Goal: Information Seeking & Learning: Learn about a topic

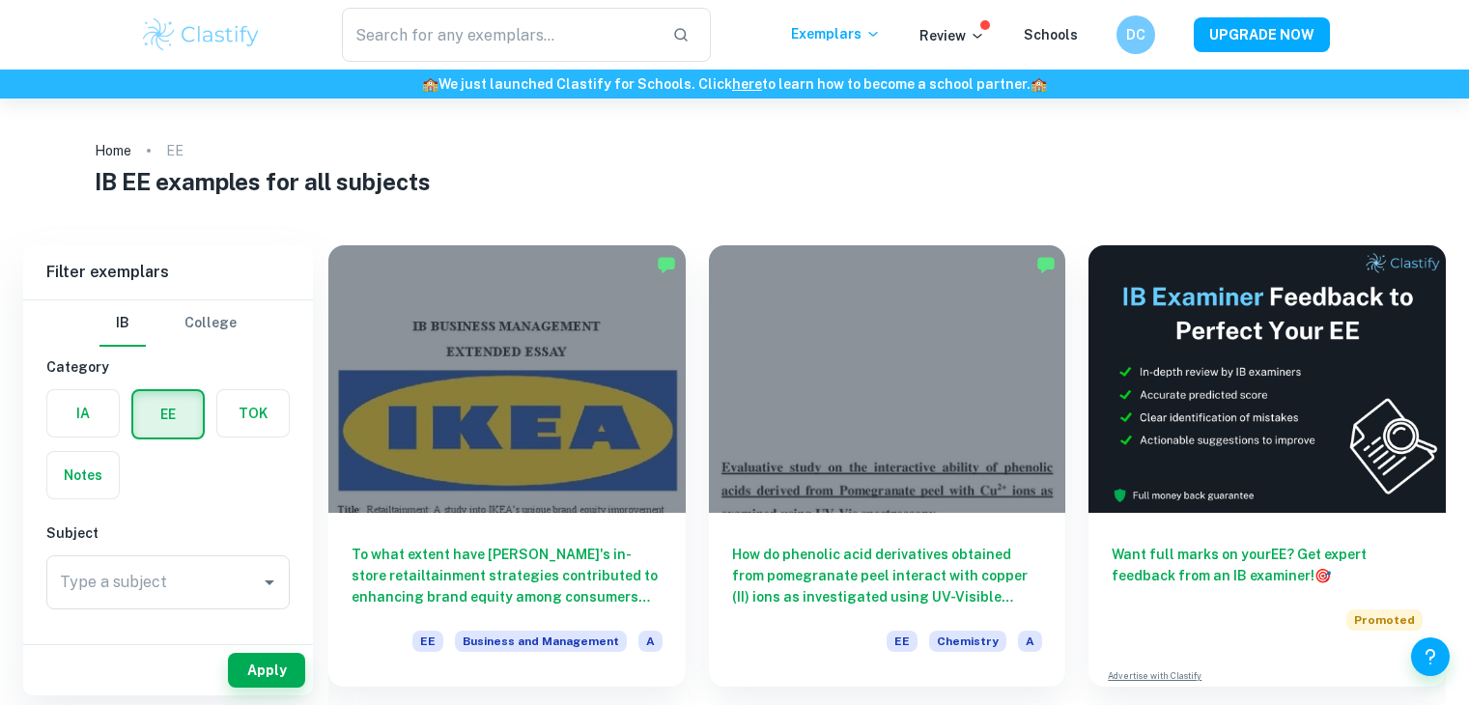
checkbox input "true"
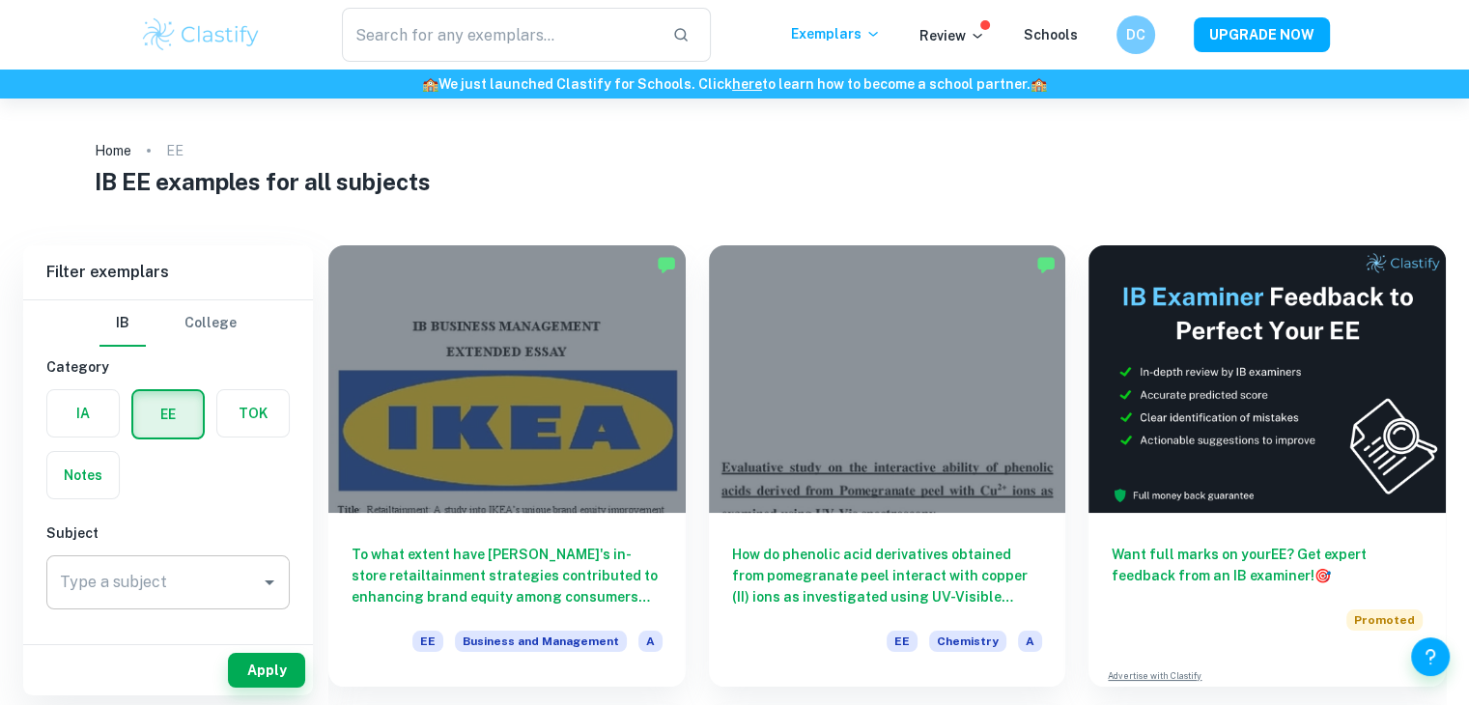
click at [147, 556] on div "Type a subject" at bounding box center [167, 582] width 243 height 54
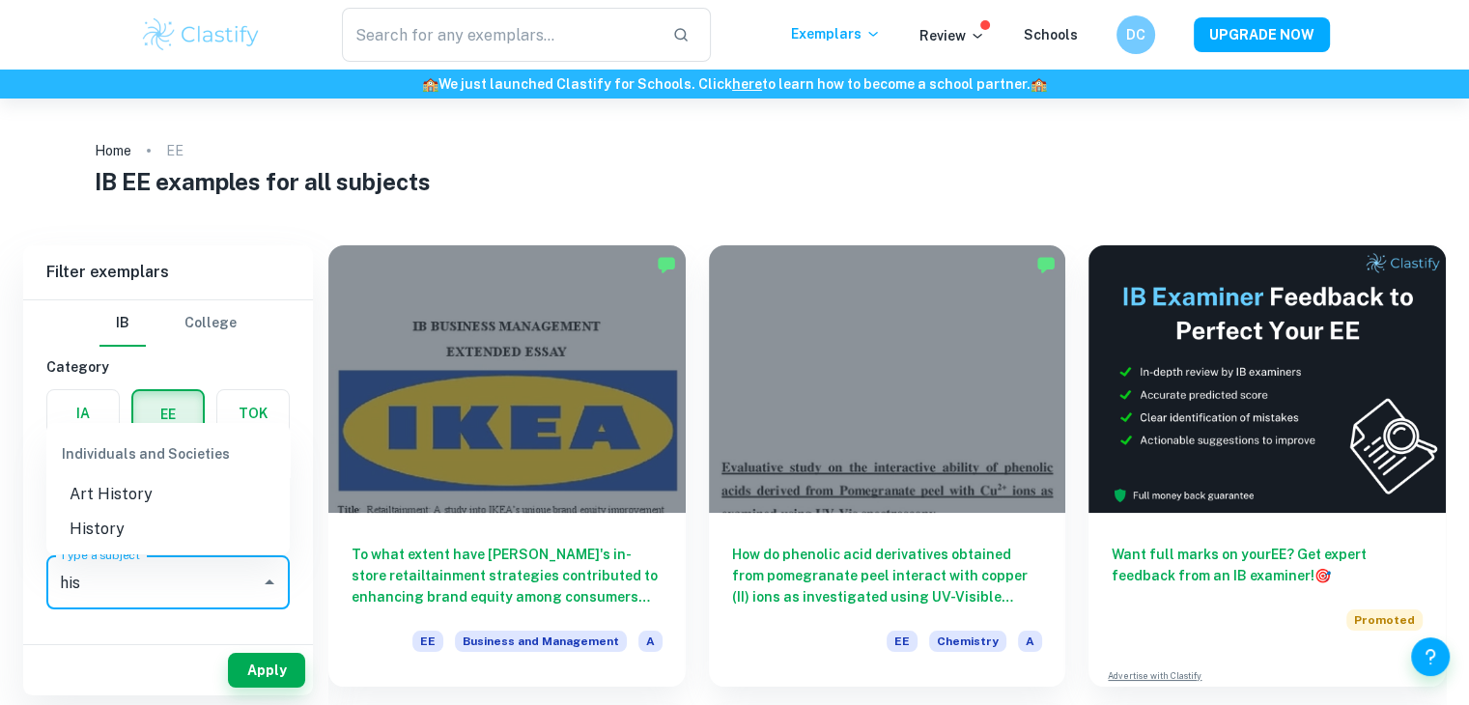
click at [135, 526] on li "History" at bounding box center [167, 529] width 243 height 35
type input "History"
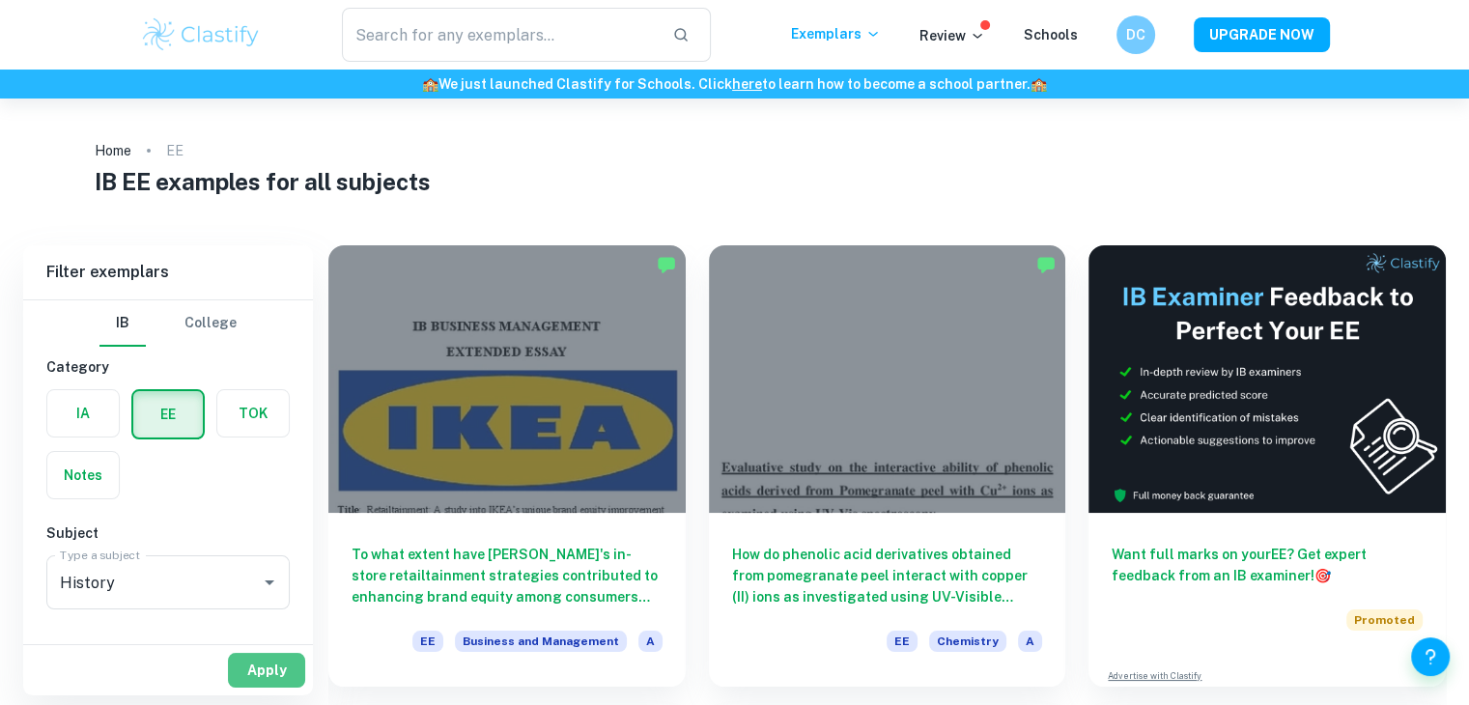
click at [282, 666] on button "Apply" at bounding box center [266, 670] width 77 height 35
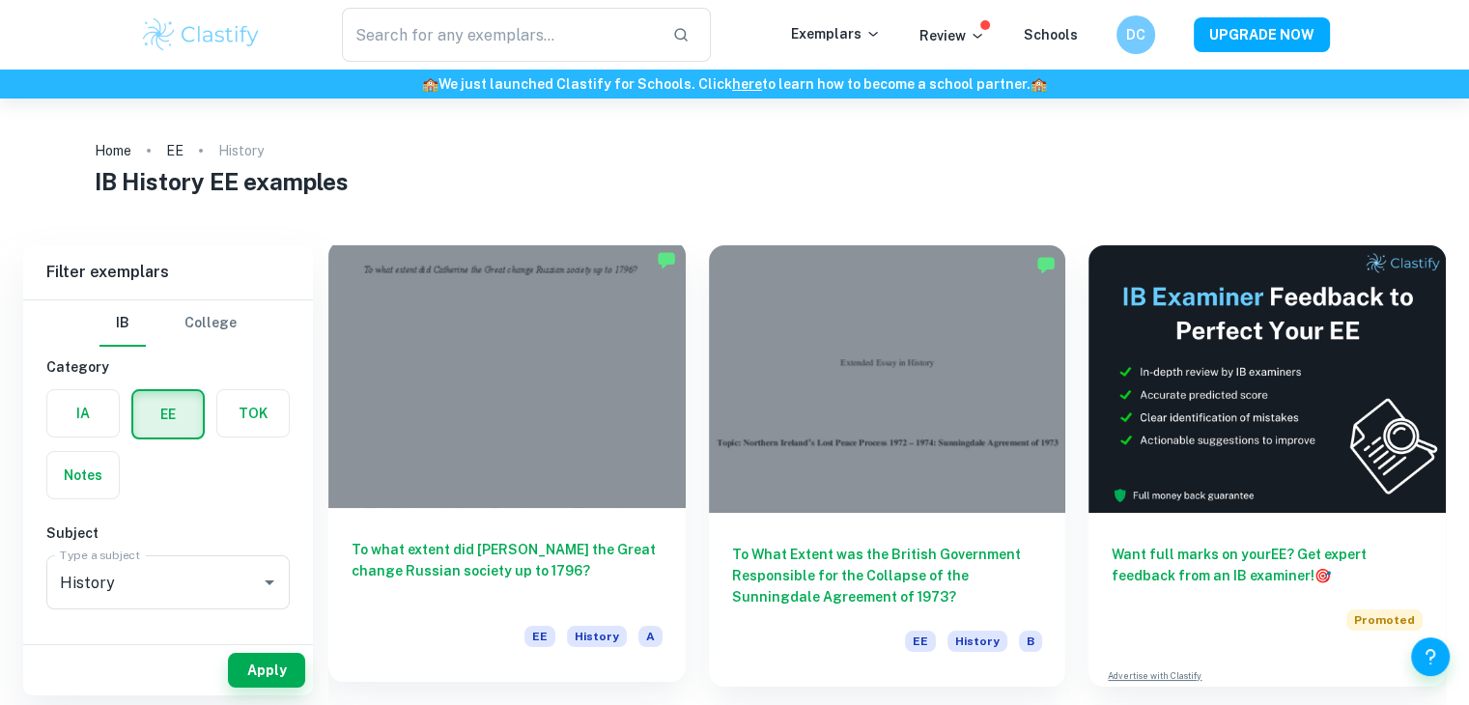
click at [529, 331] on div at bounding box center [506, 375] width 357 height 268
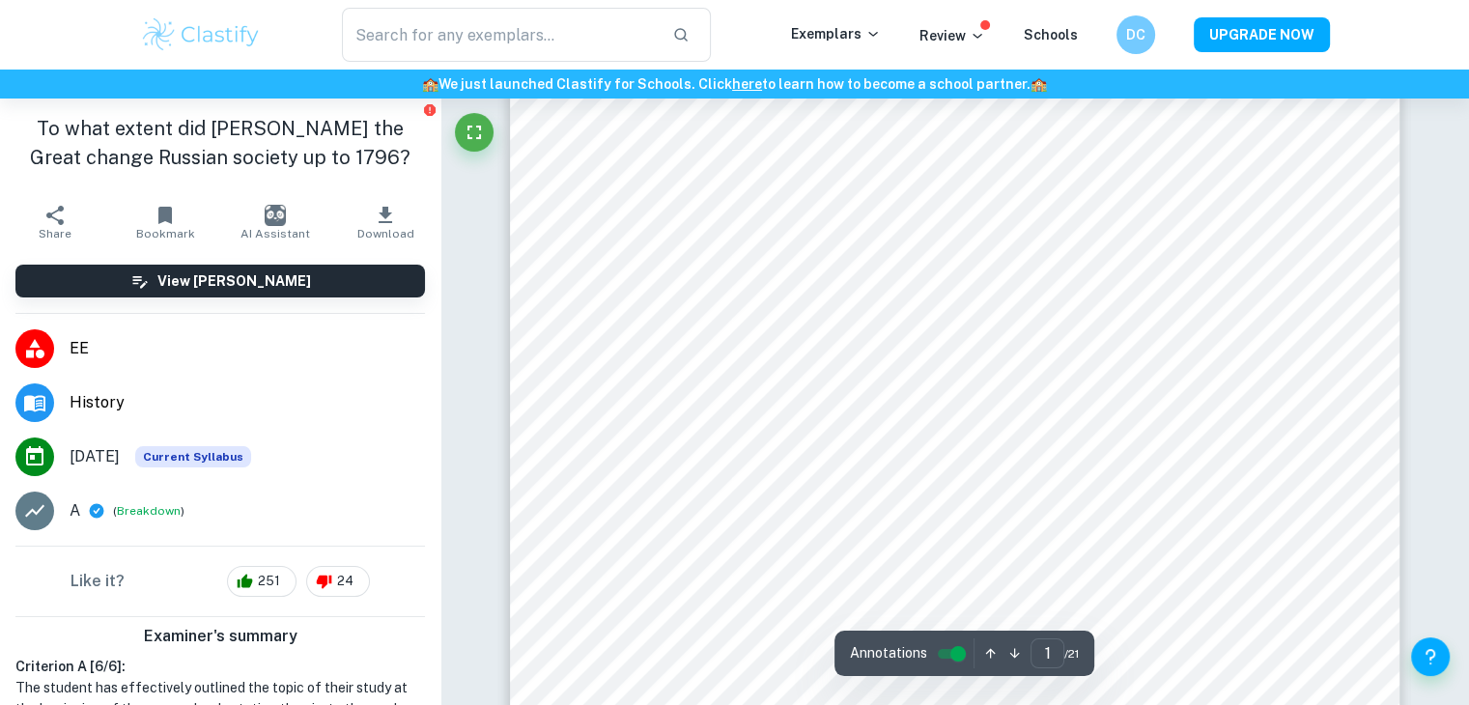
scroll to position [456, 0]
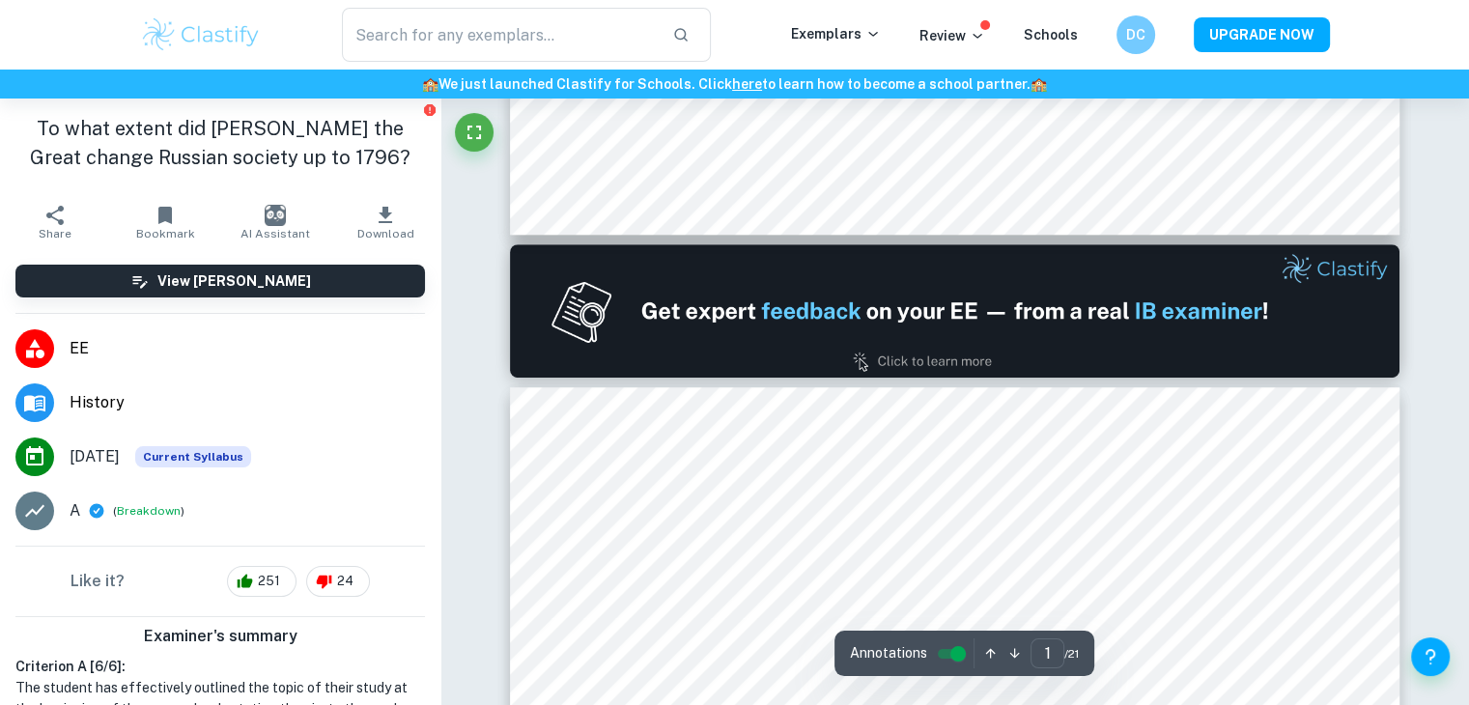
type input "2"
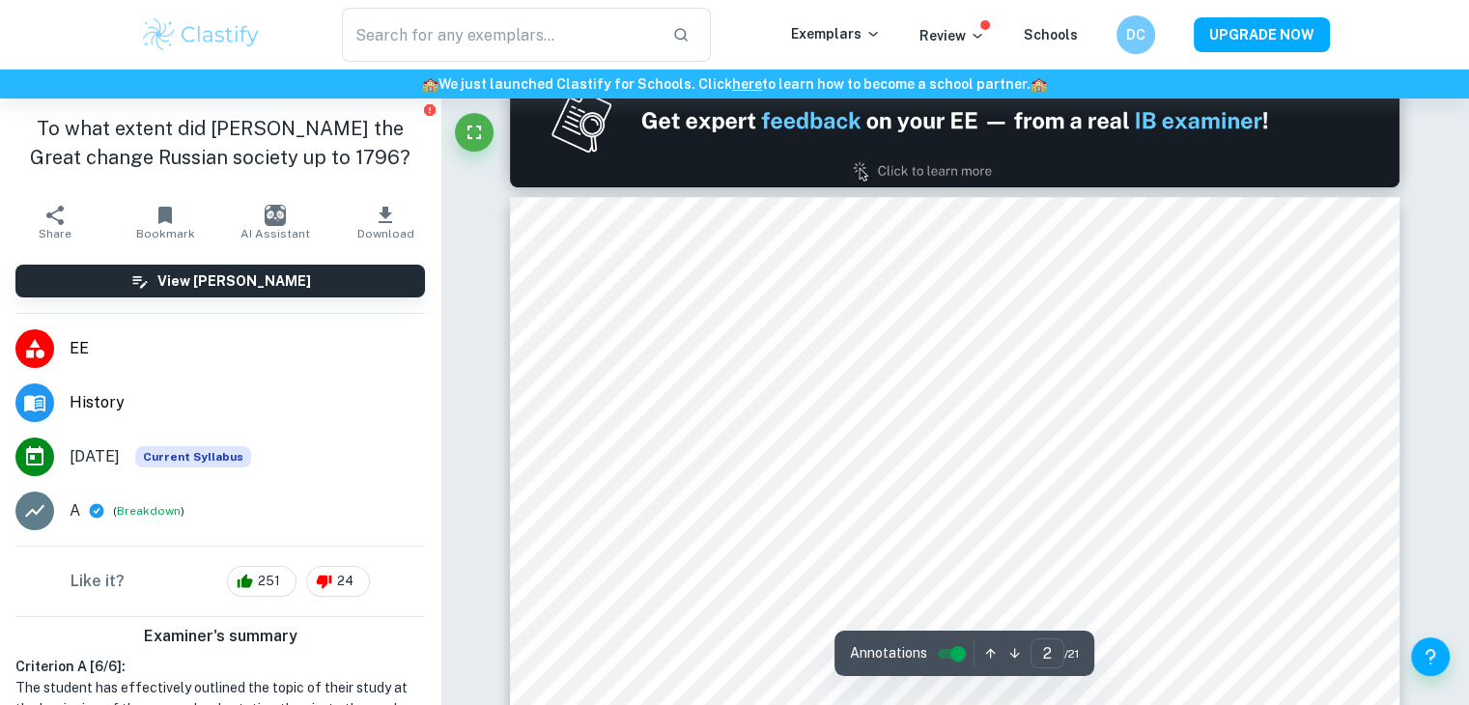
scroll to position [1386, 0]
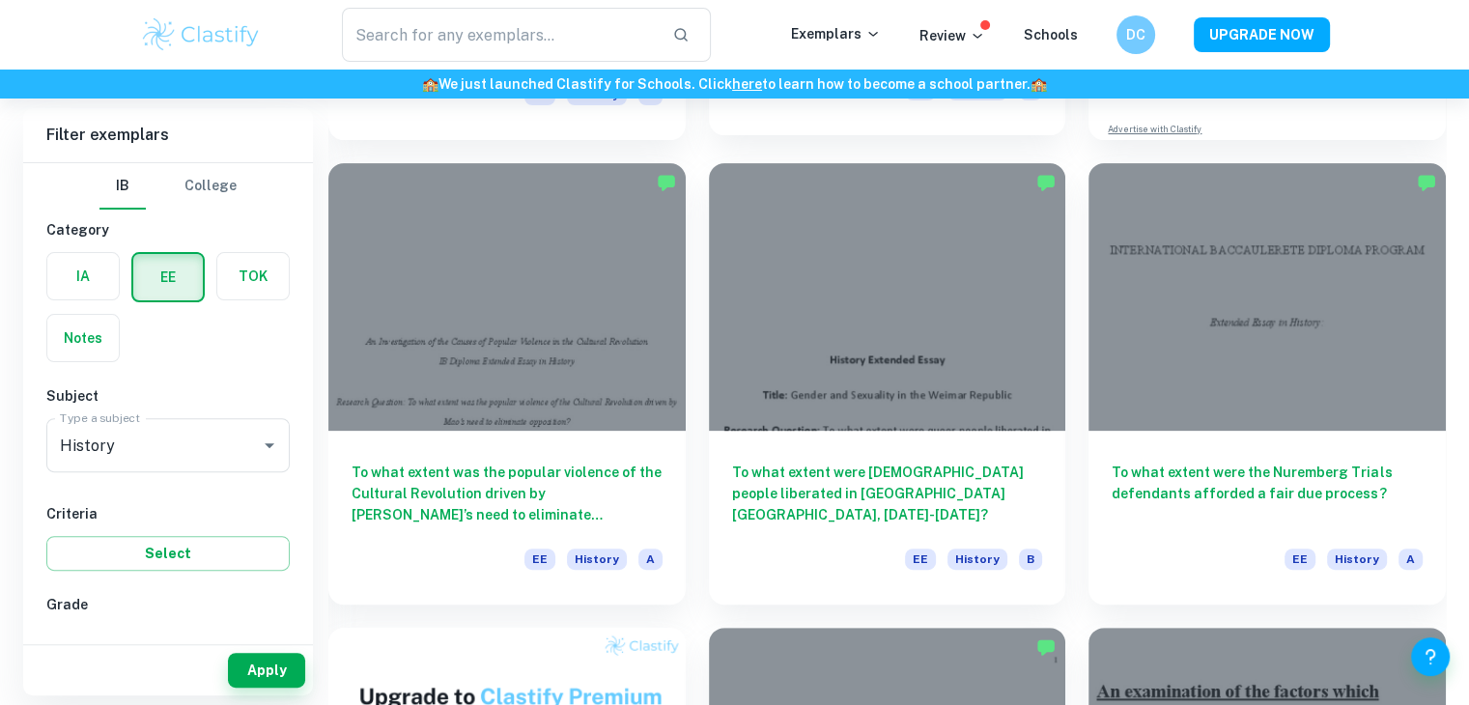
scroll to position [548, 0]
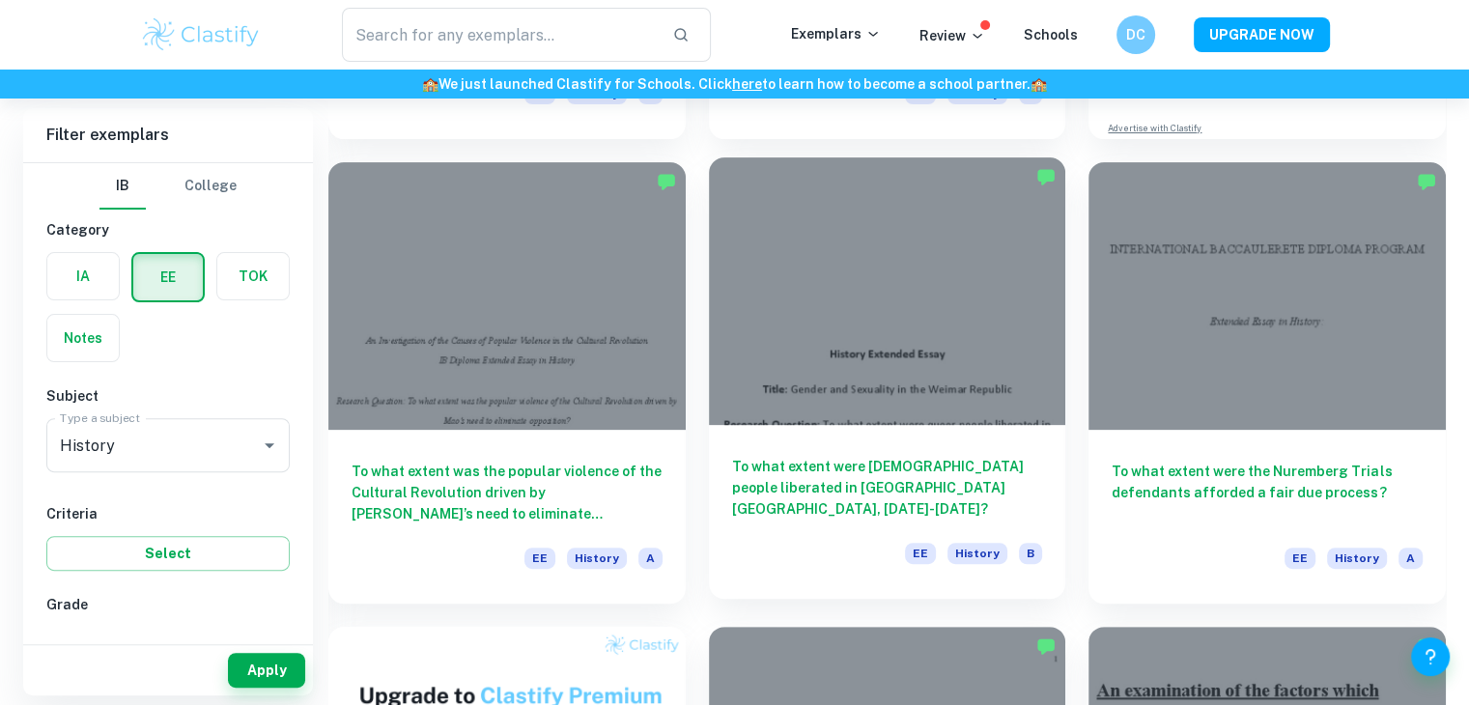
click at [964, 271] on div at bounding box center [887, 291] width 357 height 268
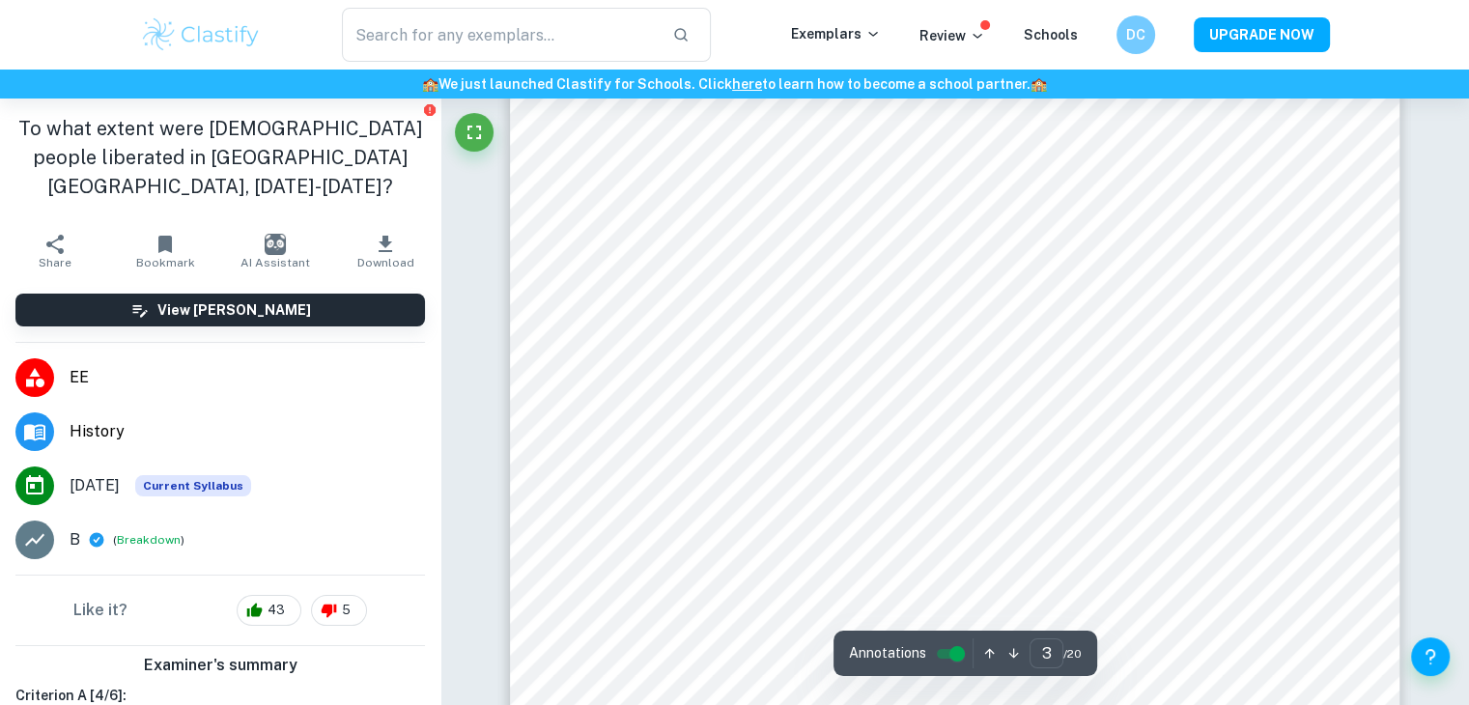
scroll to position [2989, 0]
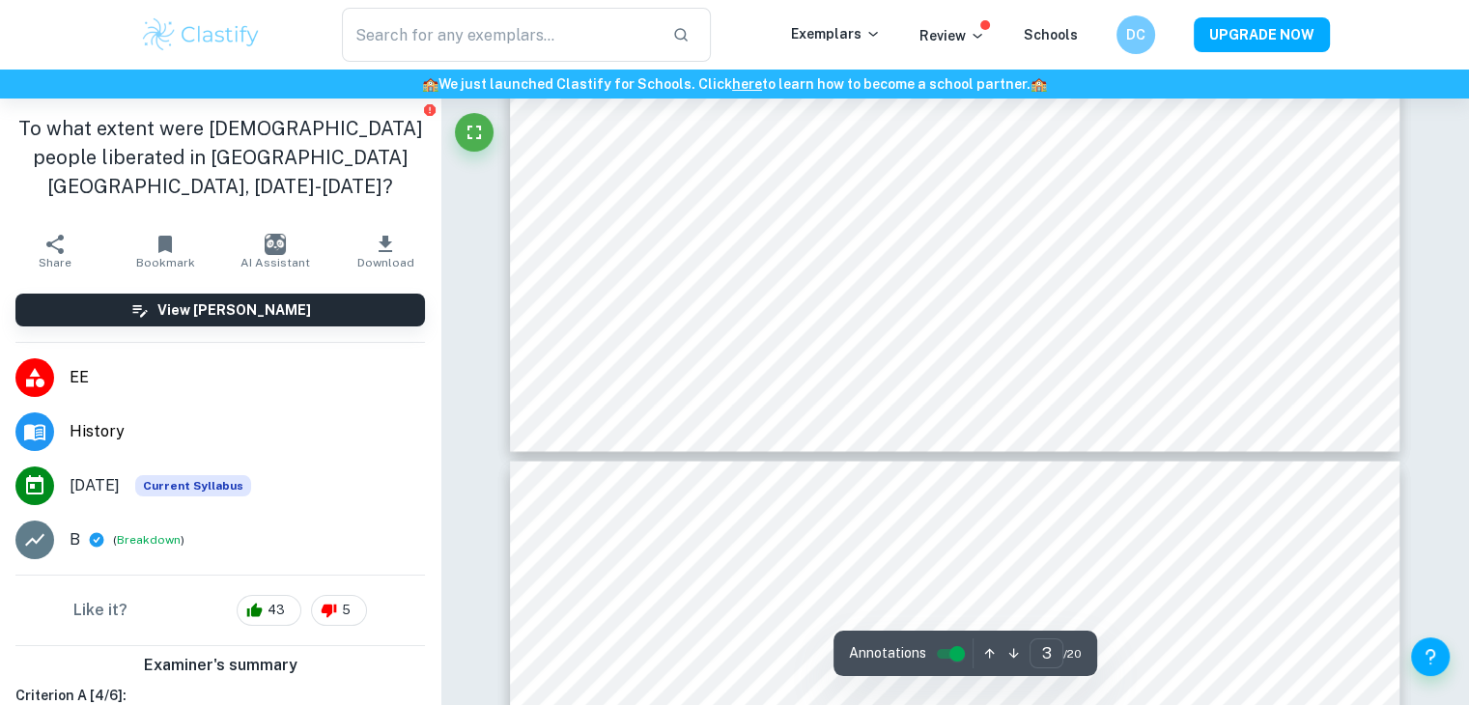
type input "4"
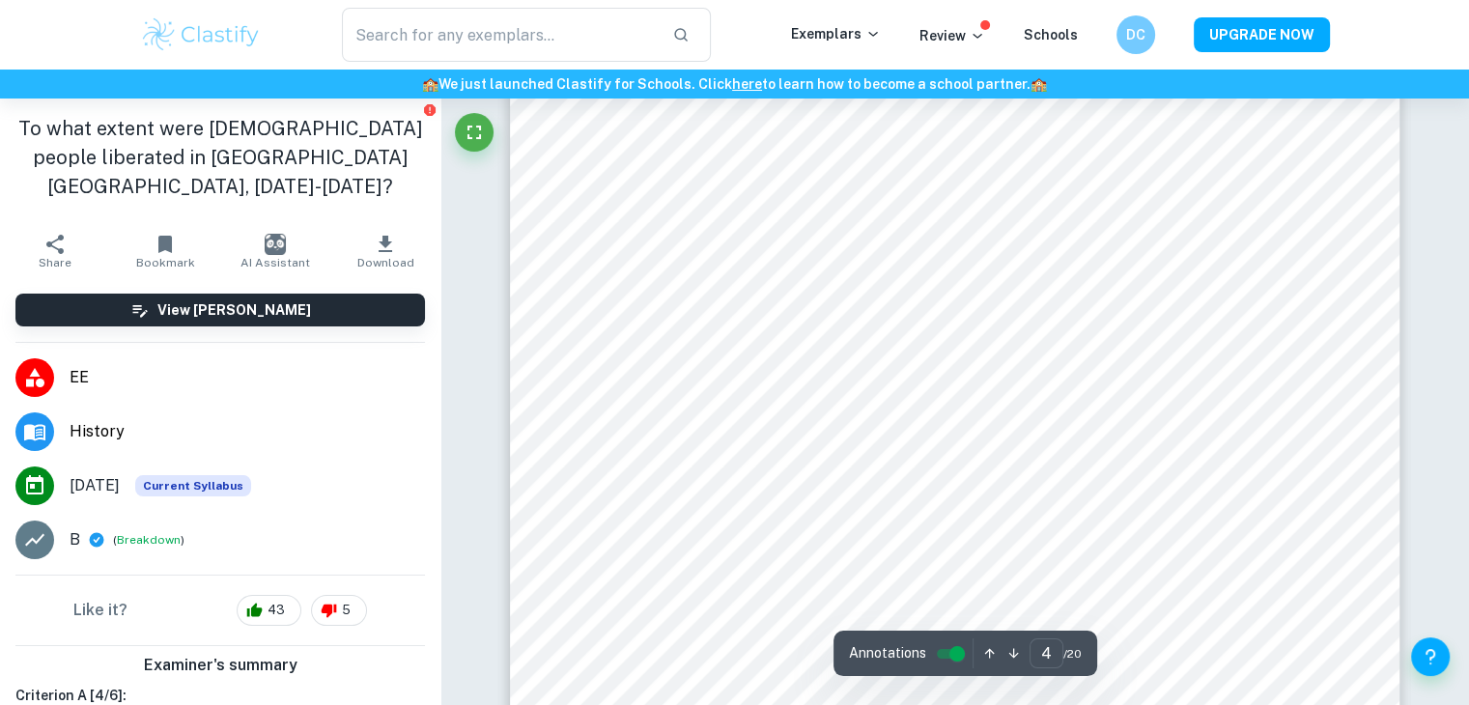
scroll to position [4765, 0]
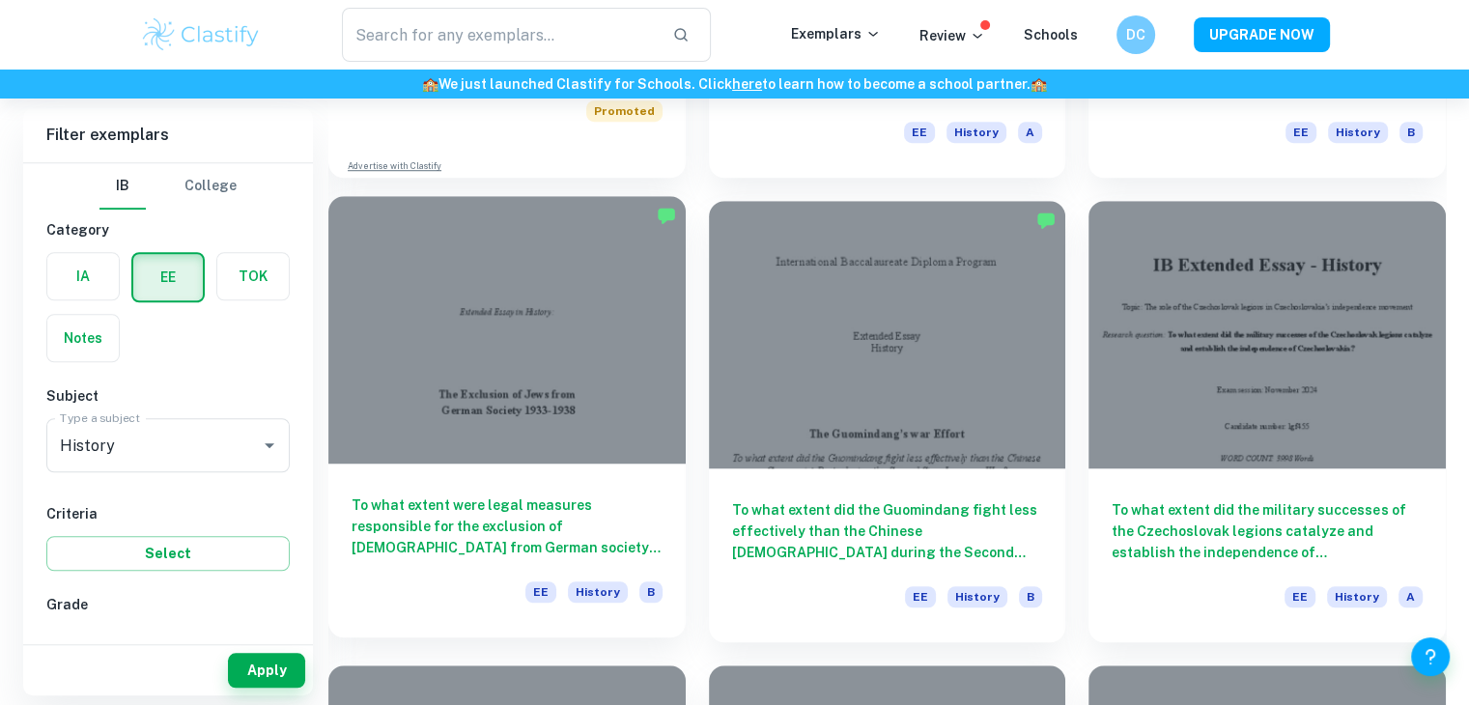
scroll to position [1440, 0]
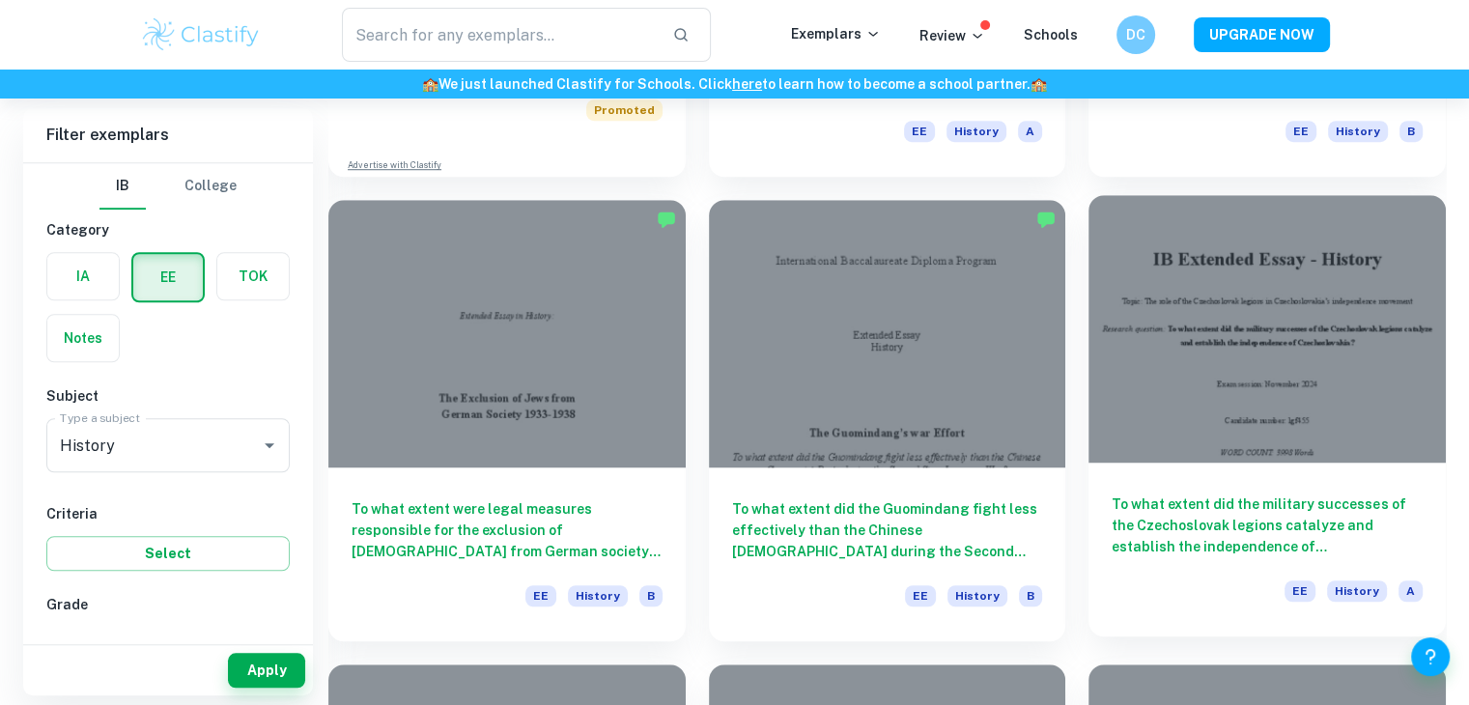
click at [1257, 287] on div at bounding box center [1267, 329] width 357 height 268
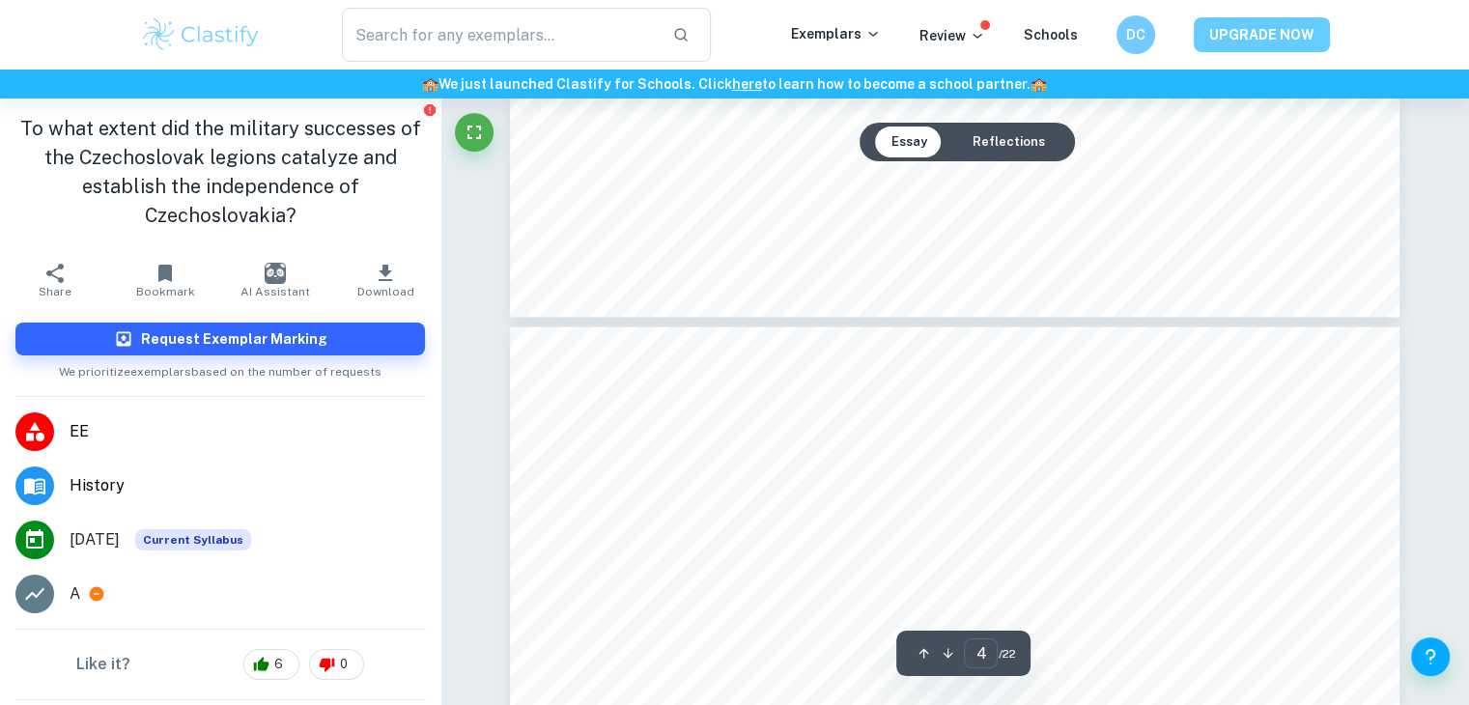
scroll to position [3566, 0]
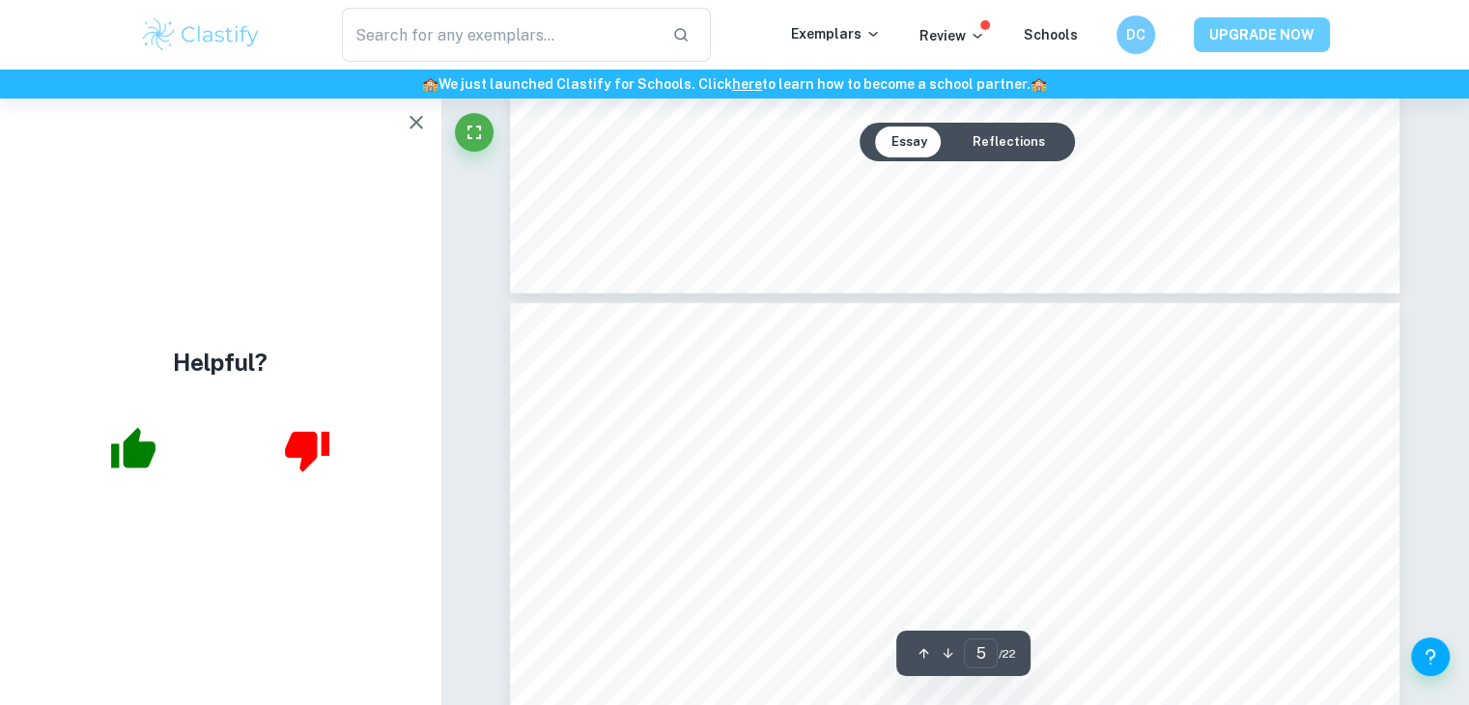
type input "4"
